Goal: Information Seeking & Learning: Learn about a topic

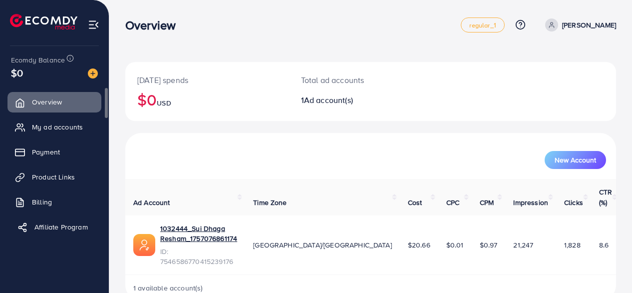
click at [74, 231] on span "Affiliate Program" at bounding box center [60, 227] width 53 height 10
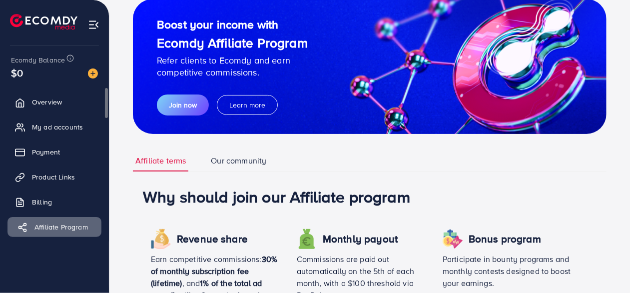
scroll to position [59, 0]
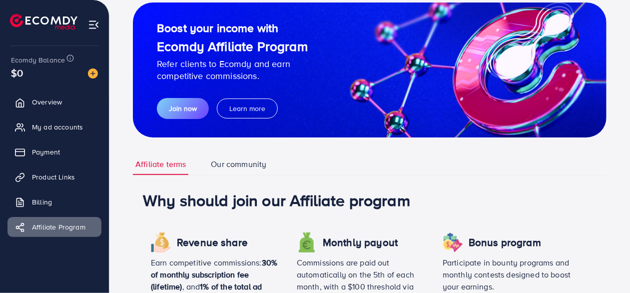
click at [244, 169] on link "Our community" at bounding box center [238, 163] width 60 height 21
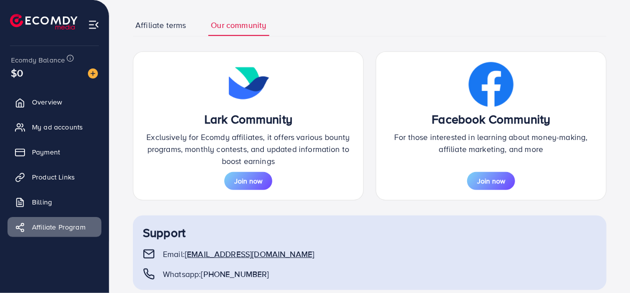
scroll to position [199, 0]
click at [167, 30] on link "Affiliate terms" at bounding box center [160, 24] width 55 height 21
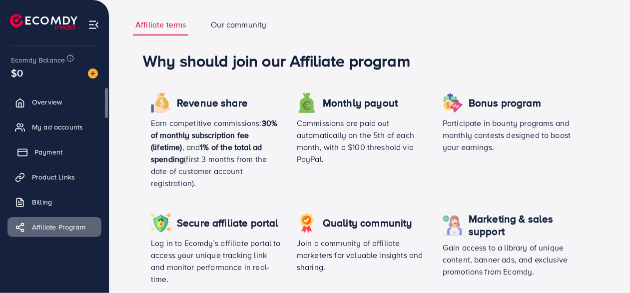
click at [46, 160] on link "Payment" at bounding box center [54, 152] width 94 height 20
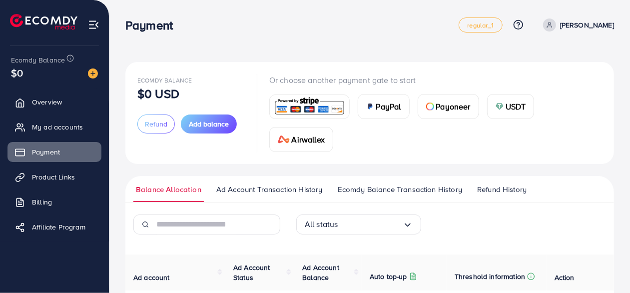
click at [494, 191] on span "Refund History" at bounding box center [501, 189] width 49 height 11
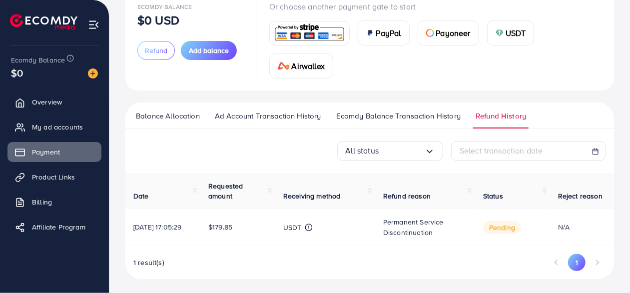
scroll to position [77, 0]
